Goal: Navigation & Orientation: Find specific page/section

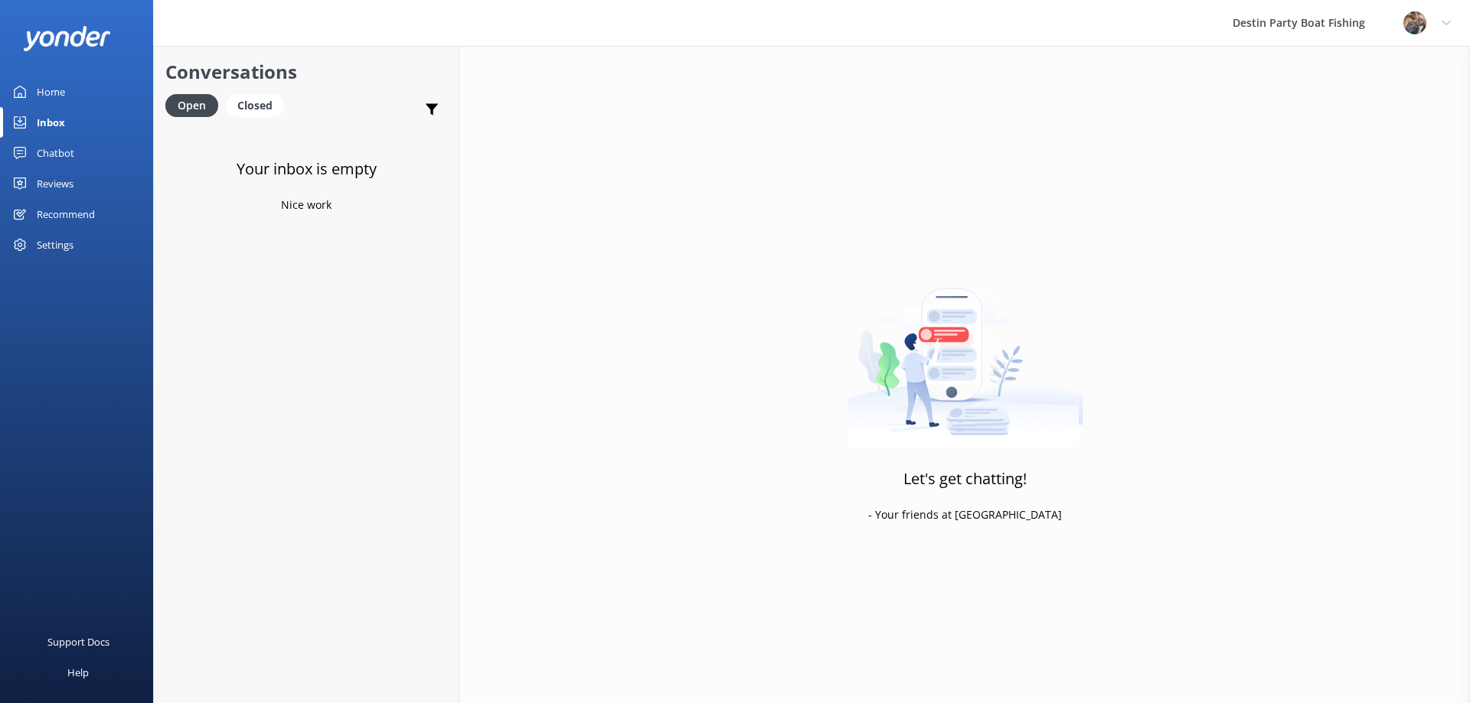
click at [42, 181] on div "Reviews" at bounding box center [55, 183] width 37 height 31
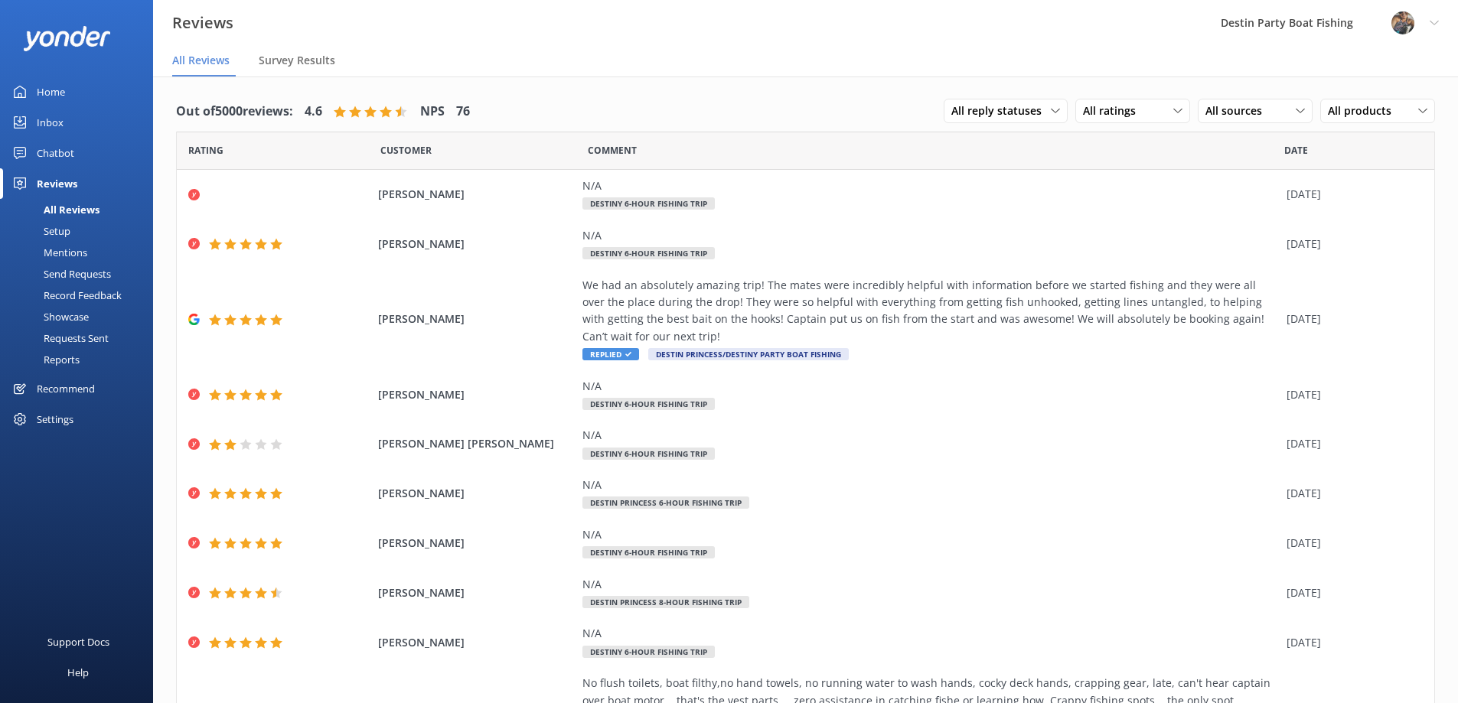
click at [41, 123] on div "Inbox" at bounding box center [50, 122] width 27 height 31
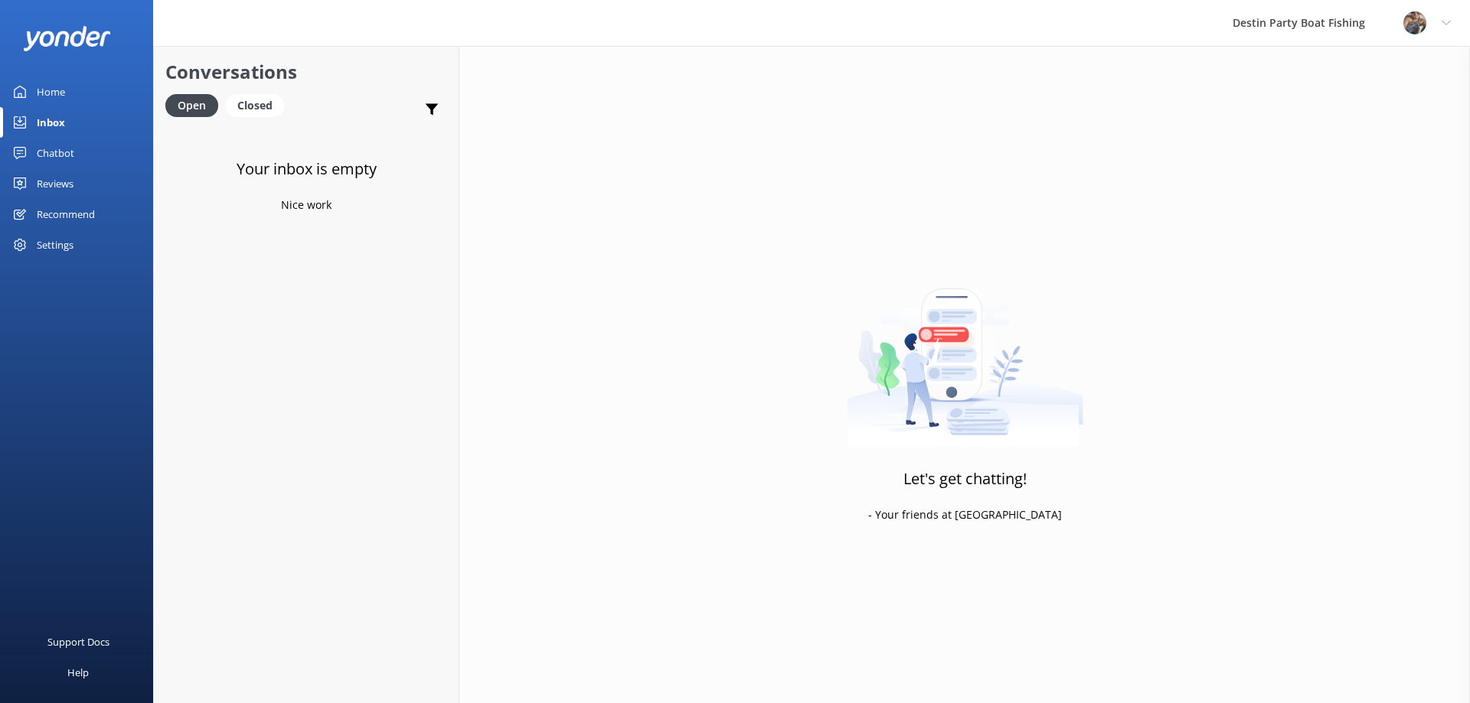
click at [51, 197] on div "Reviews" at bounding box center [55, 183] width 37 height 31
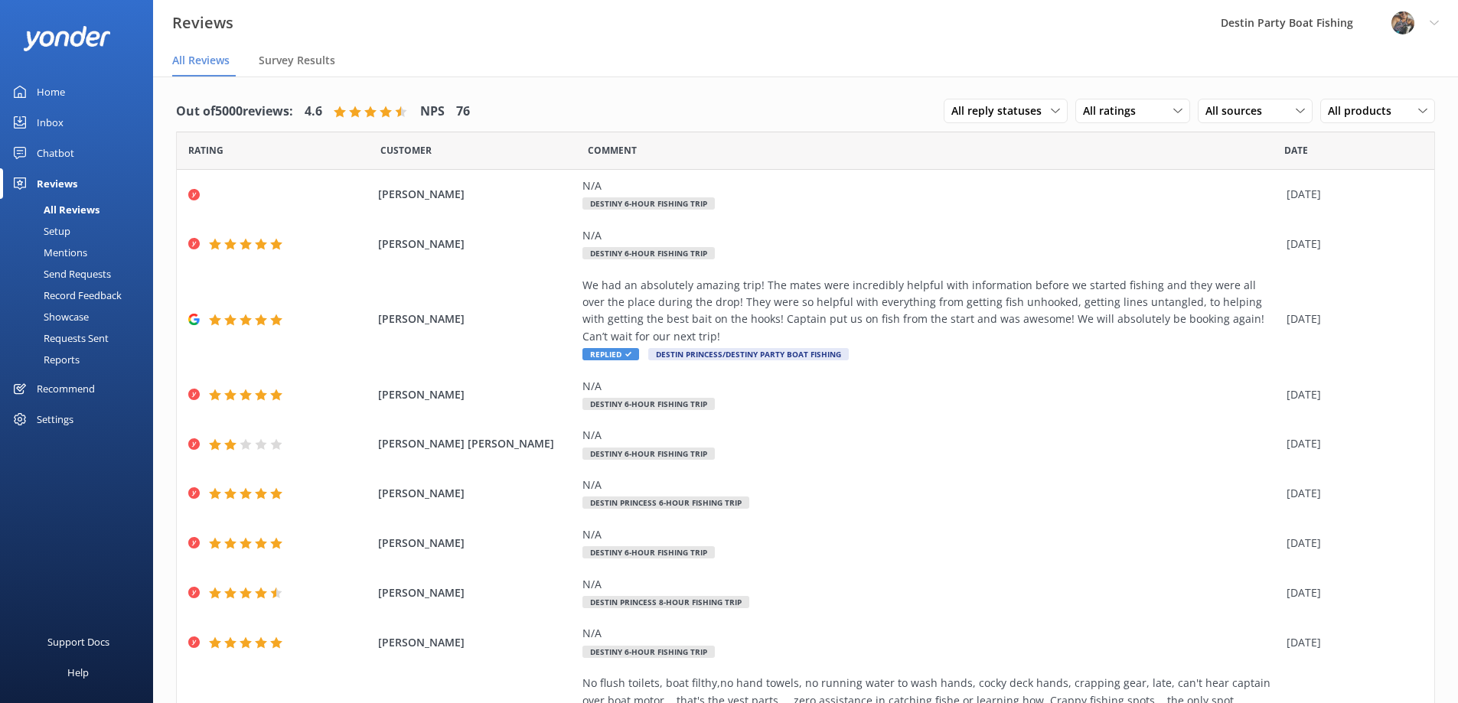
click at [65, 116] on link "Inbox" at bounding box center [76, 122] width 153 height 31
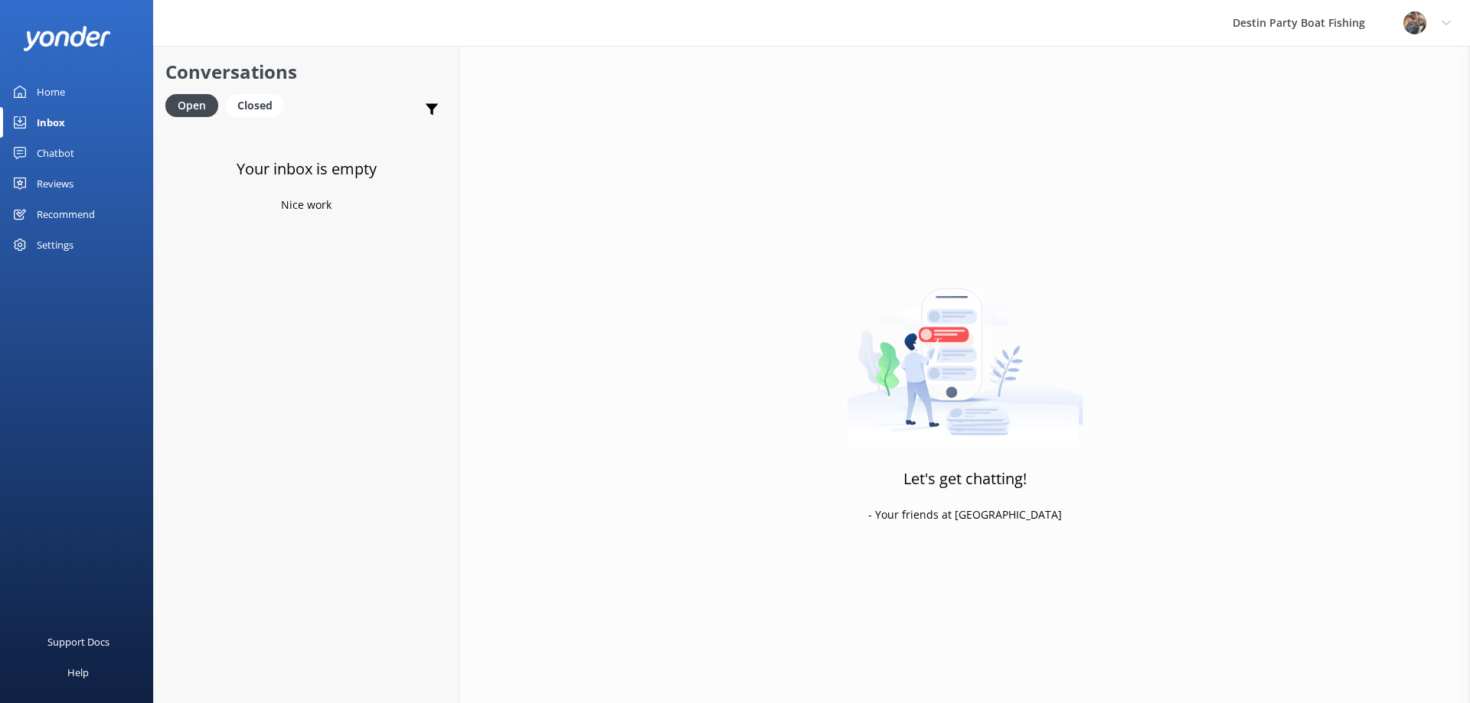
click at [53, 189] on div "Reviews" at bounding box center [55, 183] width 37 height 31
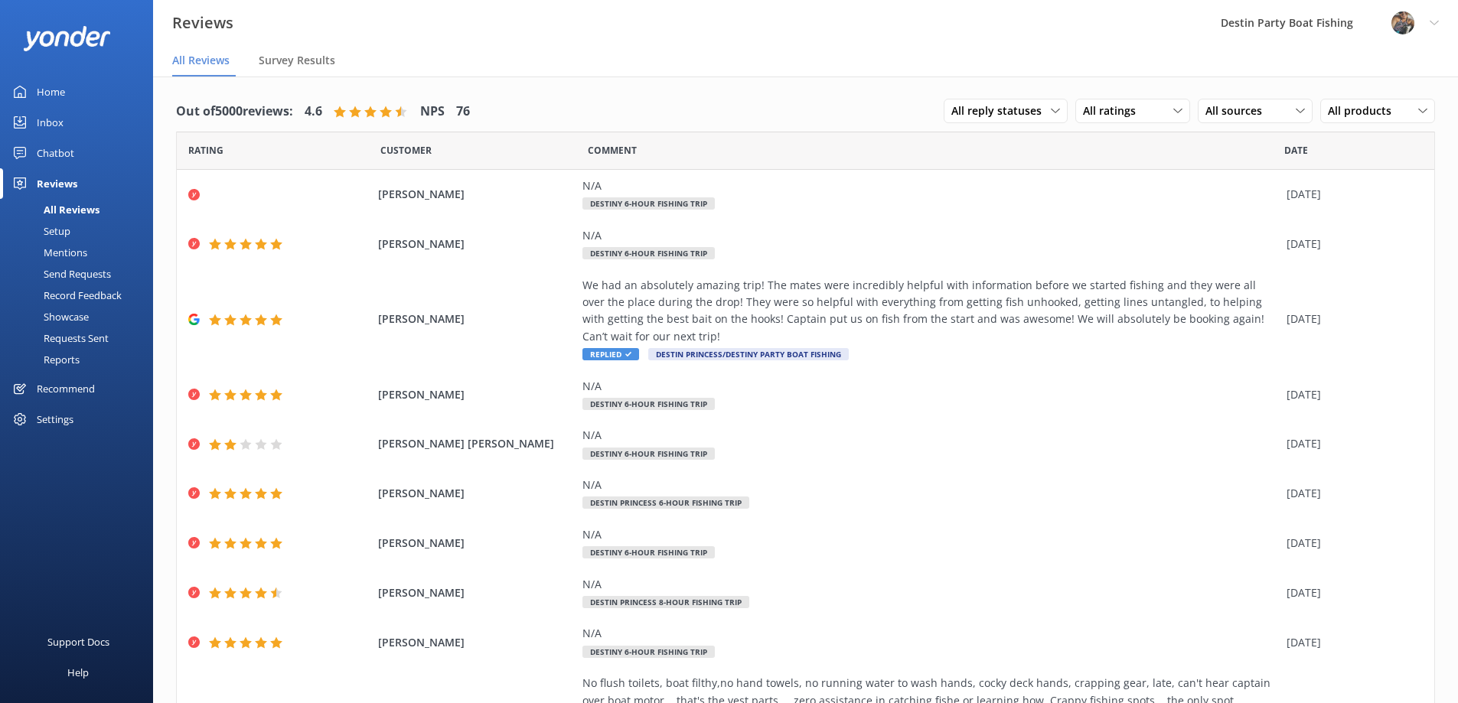
click at [55, 122] on div "Inbox" at bounding box center [50, 122] width 27 height 31
